Goal: Task Accomplishment & Management: Use online tool/utility

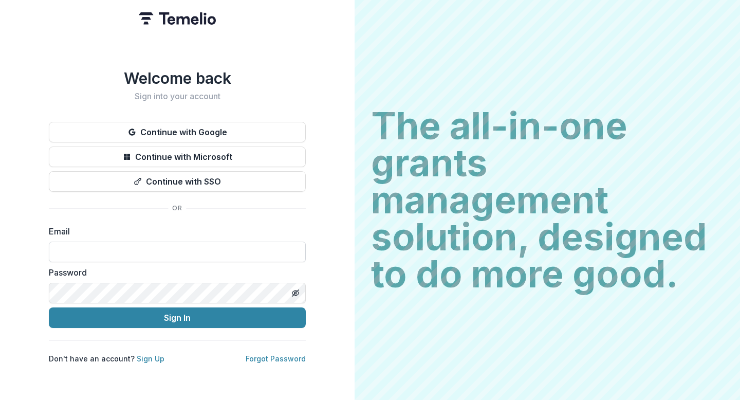
click at [125, 244] on input at bounding box center [177, 251] width 257 height 21
click at [88, 246] on input at bounding box center [177, 251] width 257 height 21
type input "**********"
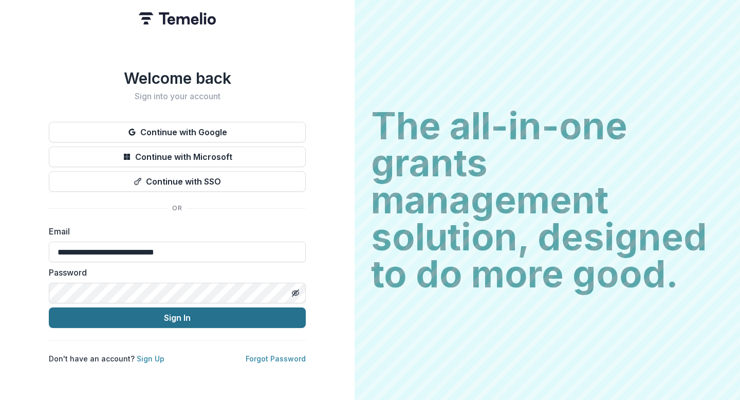
click at [148, 311] on button "Sign In" at bounding box center [177, 317] width 257 height 21
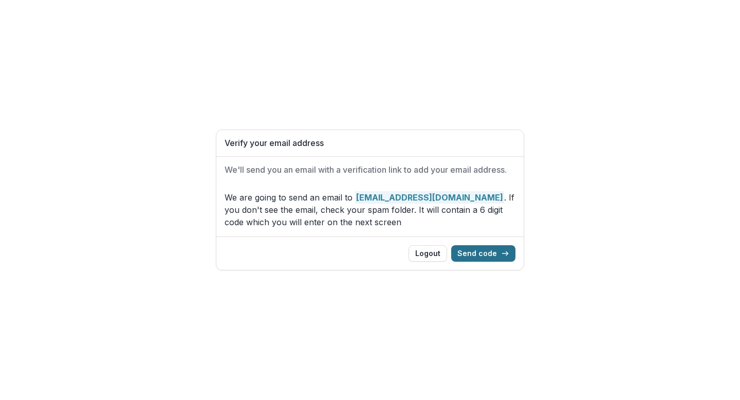
click at [488, 258] on button "Send code" at bounding box center [483, 253] width 64 height 16
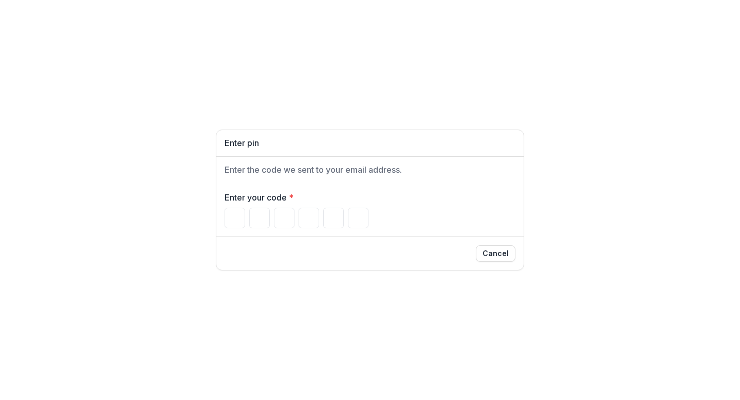
paste input "******"
type input "*"
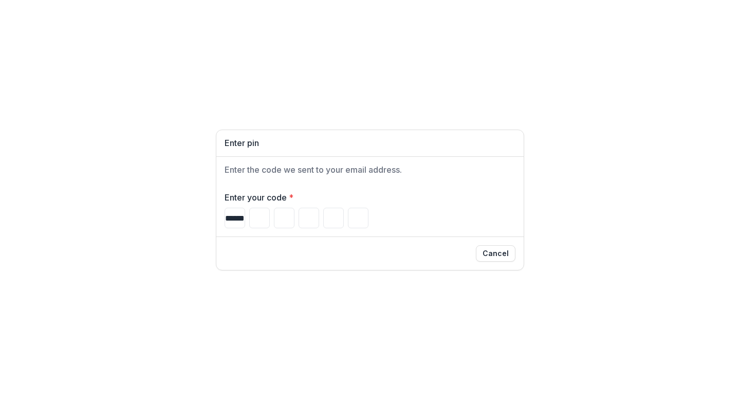
type input "*"
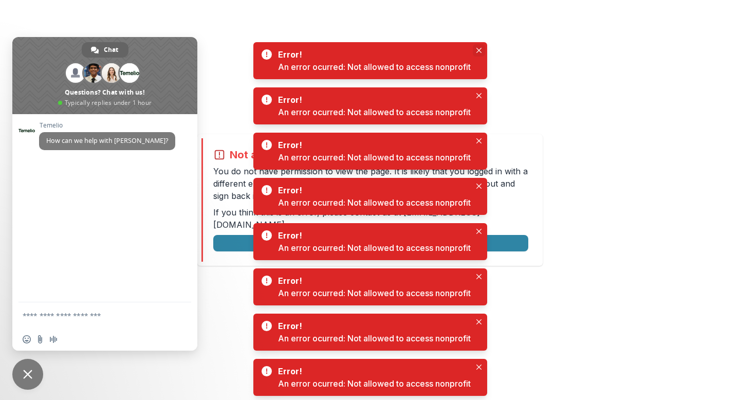
click at [481, 44] on button "Close" at bounding box center [479, 50] width 12 height 12
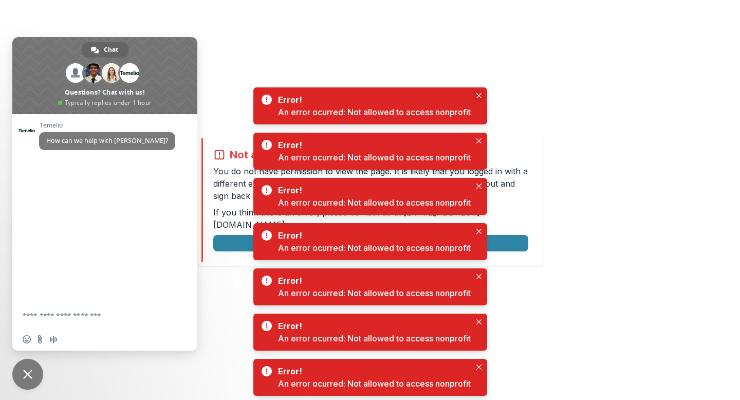
click at [476, 94] on button "Close" at bounding box center [479, 95] width 12 height 12
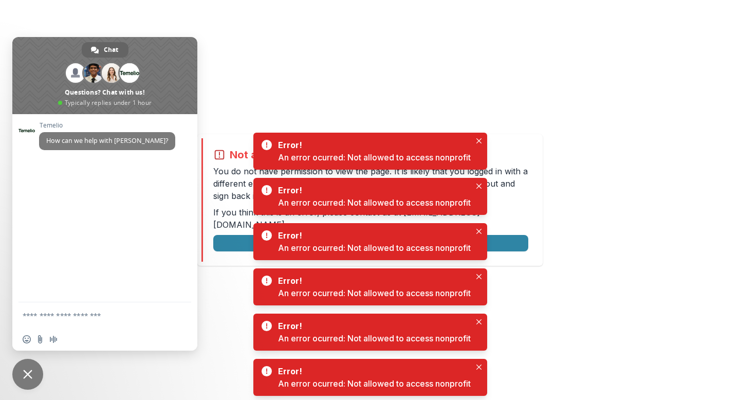
click at [478, 133] on div "Error! An error ocurred: Not allowed to access nonprofit" at bounding box center [370, 151] width 234 height 37
click at [481, 140] on icon "Close" at bounding box center [478, 140] width 5 height 5
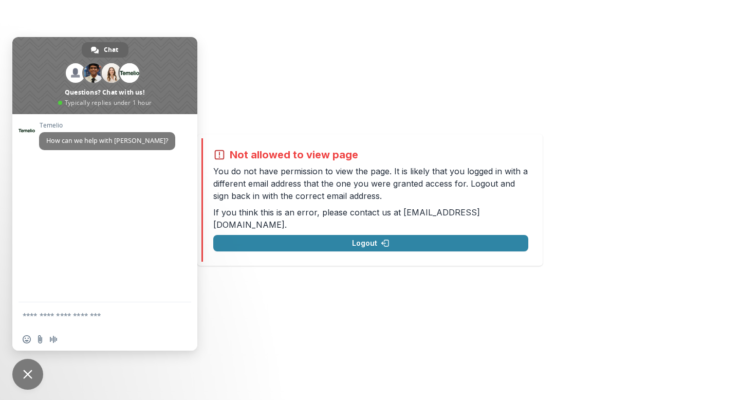
click at [26, 375] on span "Close chat" at bounding box center [27, 373] width 9 height 9
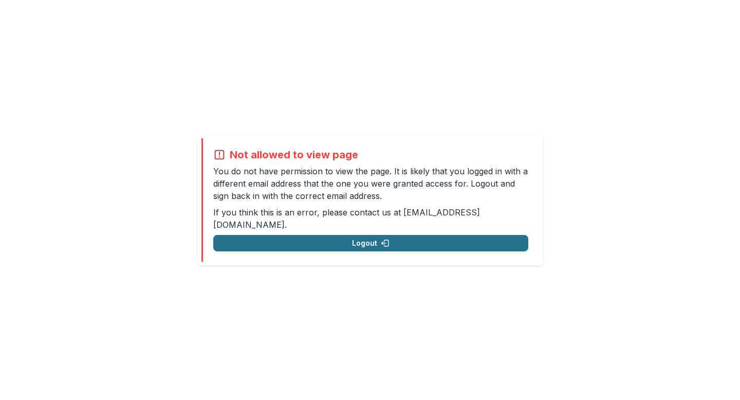
click at [423, 235] on button "Logout" at bounding box center [370, 243] width 315 height 16
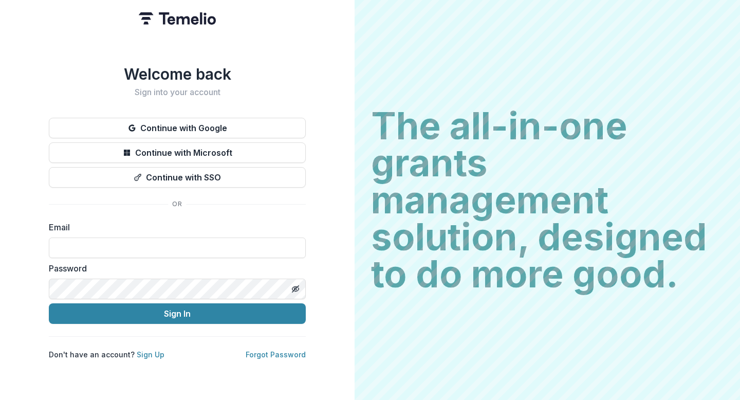
click at [256, 231] on label "Email" at bounding box center [174, 227] width 251 height 12
